Goal: Find specific page/section: Find specific page/section

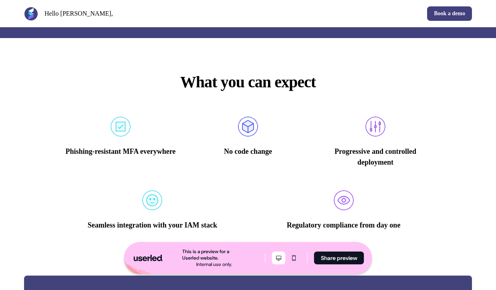
scroll to position [1449, 0]
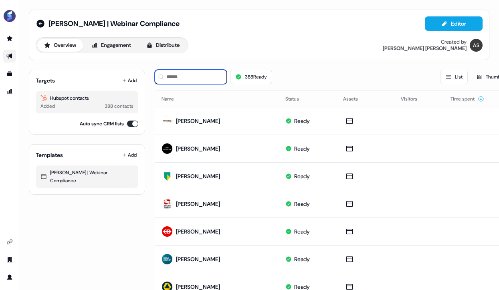
click at [177, 75] on input at bounding box center [191, 77] width 72 height 14
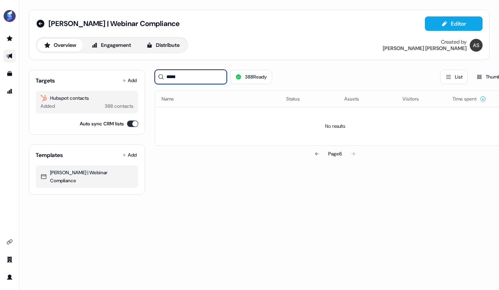
type input "*****"
click at [8, 42] on link "Go to prospects" at bounding box center [9, 38] width 13 height 13
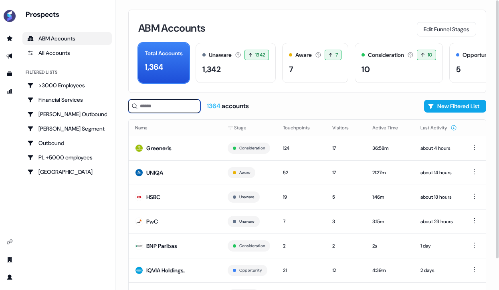
click at [159, 107] on input at bounding box center [164, 106] width 72 height 14
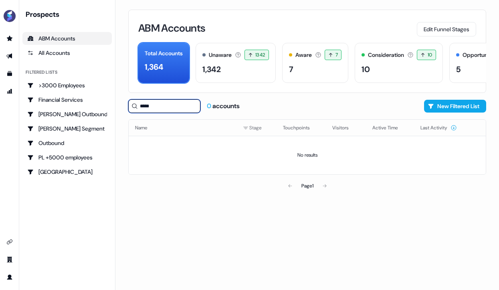
type input "*****"
click at [39, 53] on div "All Accounts" at bounding box center [67, 53] width 80 height 8
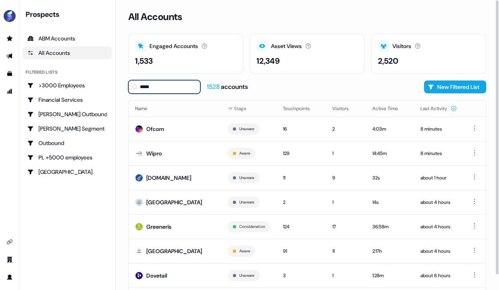
click at [165, 86] on input "*****" at bounding box center [164, 87] width 72 height 14
click at [195, 150] on td "Wipro" at bounding box center [175, 153] width 93 height 24
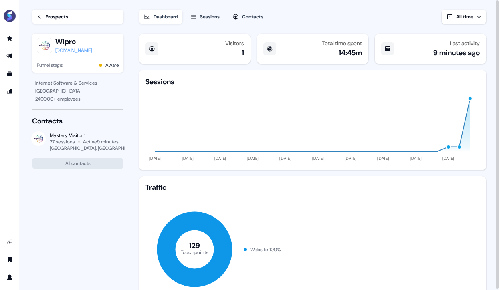
click at [206, 16] on div "Sessions" at bounding box center [210, 17] width 20 height 8
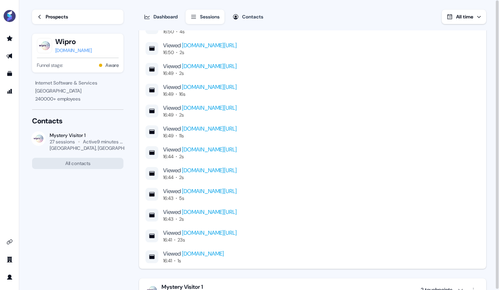
scroll to position [1458, 0]
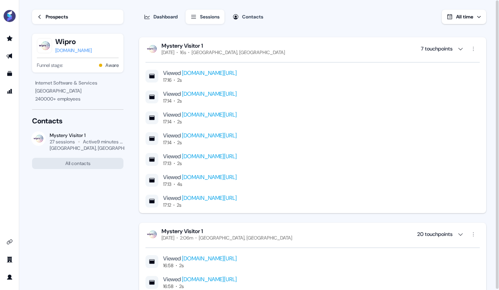
click at [267, 14] on button "Contacts" at bounding box center [248, 17] width 40 height 14
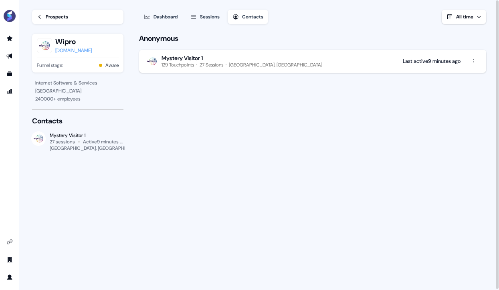
click at [152, 14] on button "Dashboard" at bounding box center [160, 17] width 43 height 14
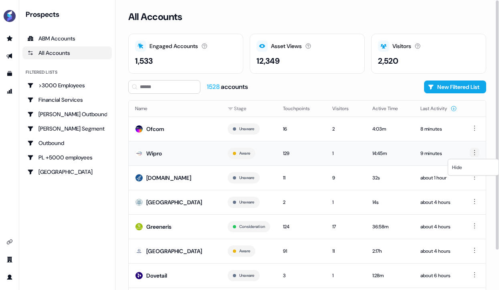
click at [474, 152] on html "For the best experience switch devices to a bigger screen. Go to Userled.io Pro…" at bounding box center [249, 145] width 499 height 290
click at [292, 157] on html "For the best experience switch devices to a bigger screen. Go to Userled.io Pro…" at bounding box center [249, 145] width 499 height 290
click at [277, 153] on td "129" at bounding box center [301, 153] width 49 height 24
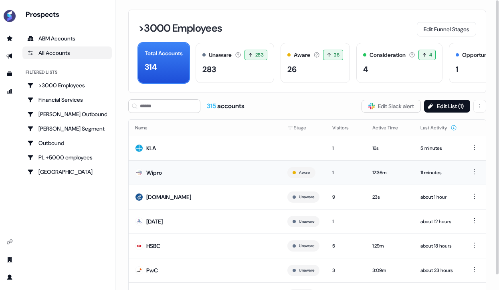
click at [159, 175] on div "Wipro" at bounding box center [154, 173] width 16 height 8
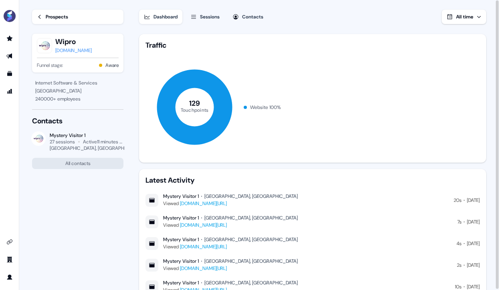
scroll to position [174, 0]
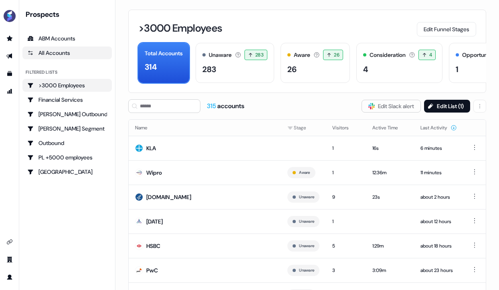
click at [60, 84] on div ">3000 Employees" at bounding box center [67, 85] width 80 height 8
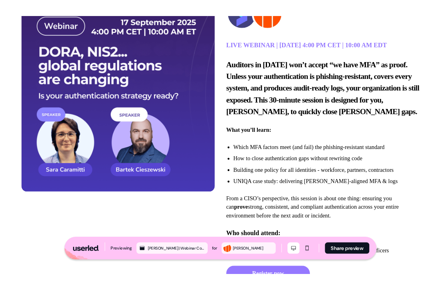
scroll to position [14, 0]
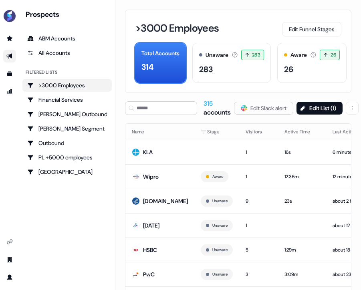
click at [8, 57] on icon "Go to outbound experience" at bounding box center [9, 56] width 6 height 5
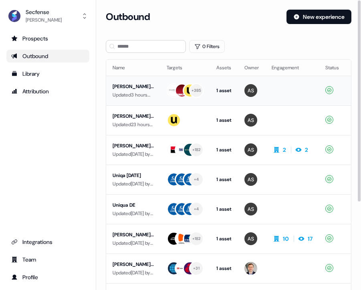
click at [118, 86] on div "[PERSON_NAME] | Webinar Compliance" at bounding box center [133, 87] width 41 height 8
